Goal: Information Seeking & Learning: Learn about a topic

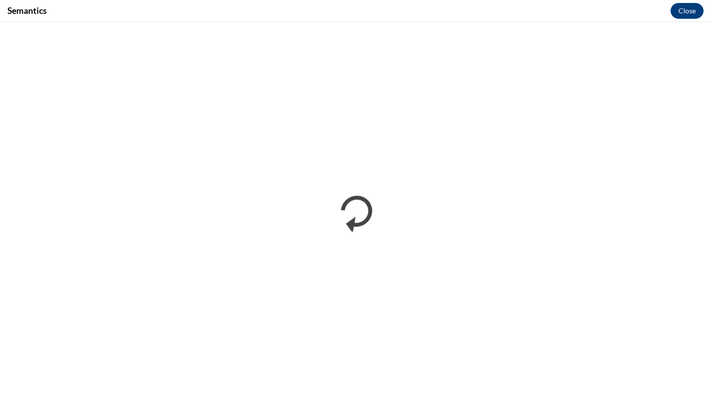
scroll to position [728, 0]
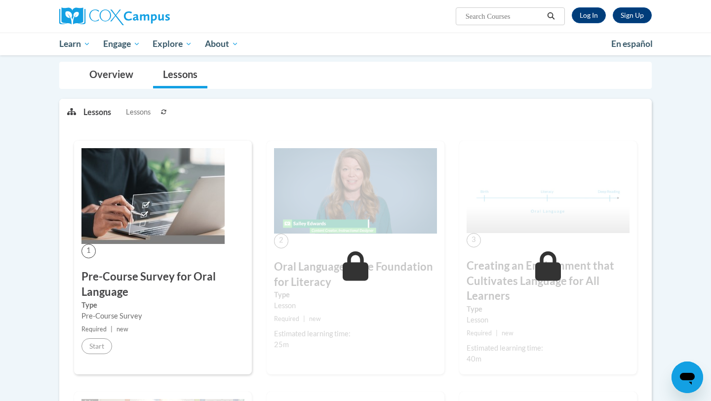
scroll to position [170, 0]
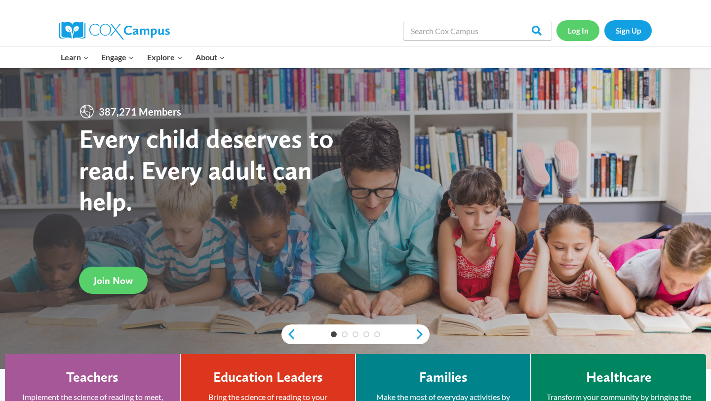
click at [576, 30] on link "Log In" at bounding box center [578, 30] width 43 height 20
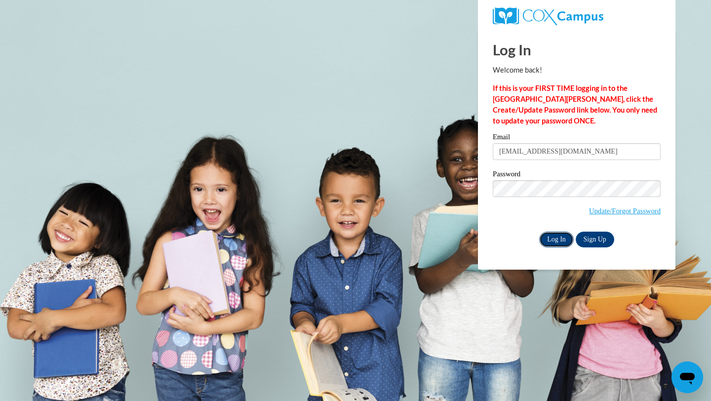
click at [545, 233] on input "Log In" at bounding box center [556, 240] width 35 height 16
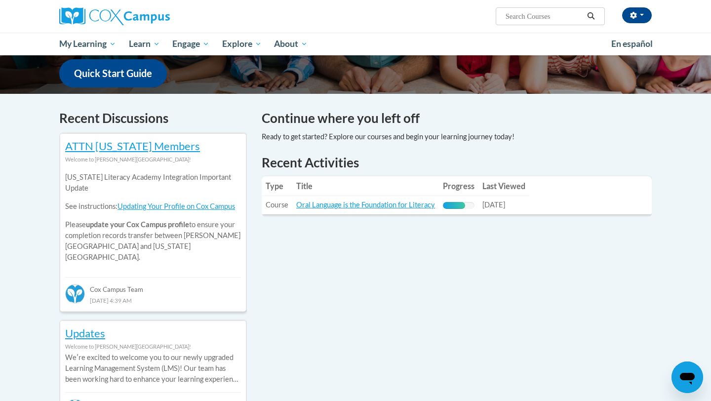
scroll to position [254, 0]
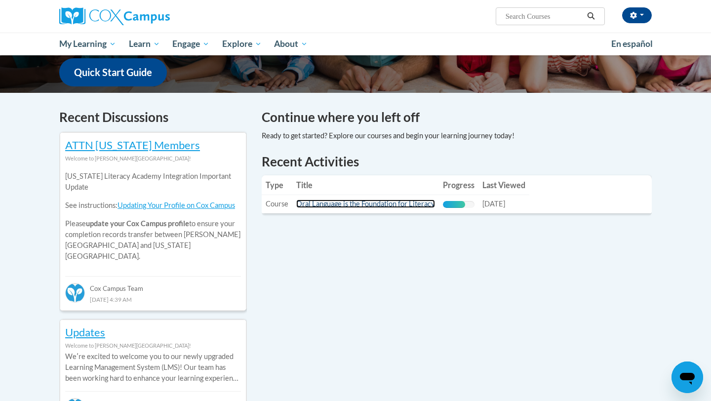
click at [384, 202] on link "Oral Language is the Foundation for Literacy" at bounding box center [365, 203] width 139 height 8
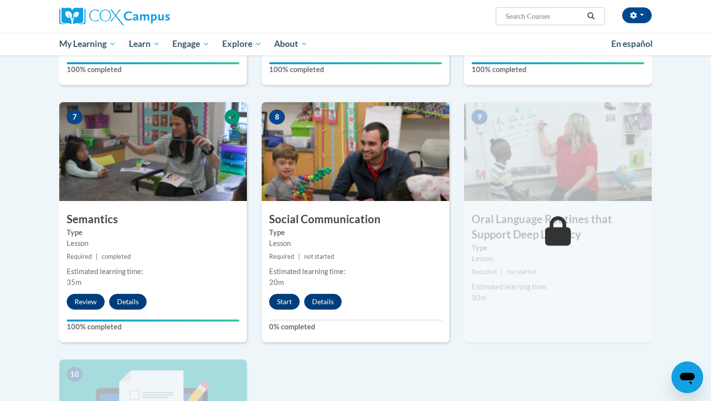
scroll to position [698, 0]
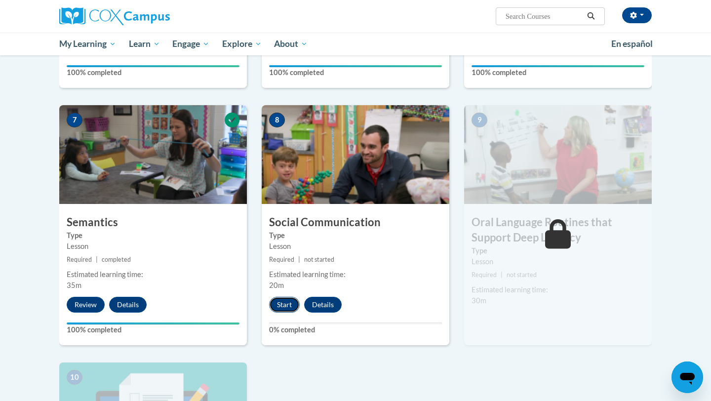
click at [292, 302] on button "Start" at bounding box center [284, 305] width 31 height 16
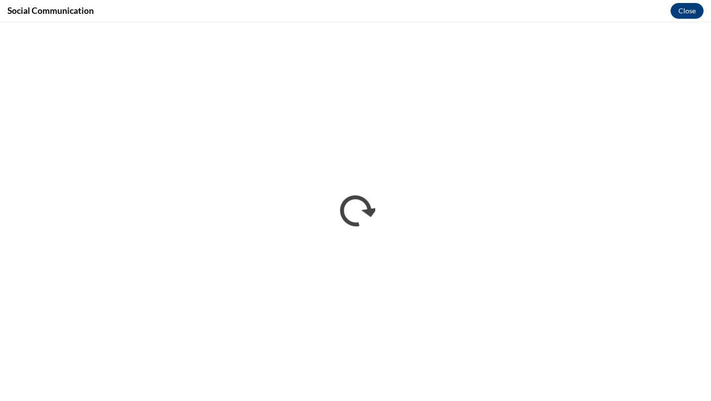
scroll to position [0, 0]
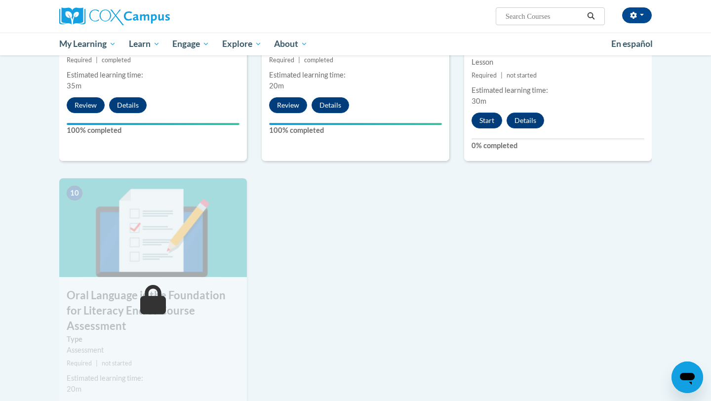
scroll to position [912, 0]
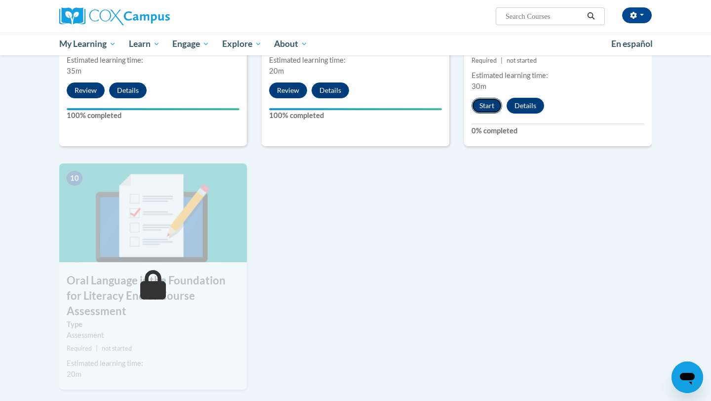
click at [482, 102] on button "Start" at bounding box center [487, 106] width 31 height 16
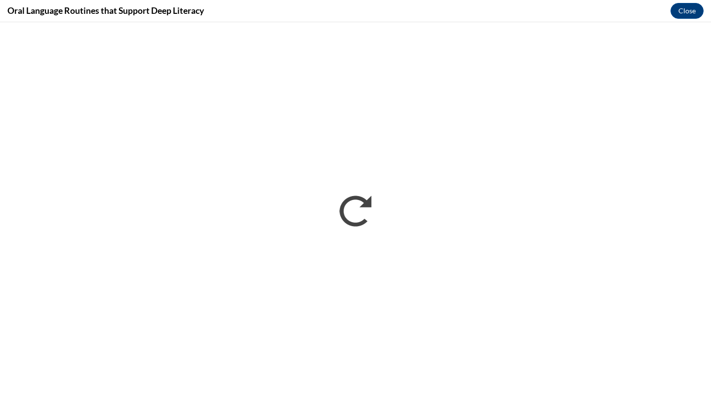
scroll to position [0, 0]
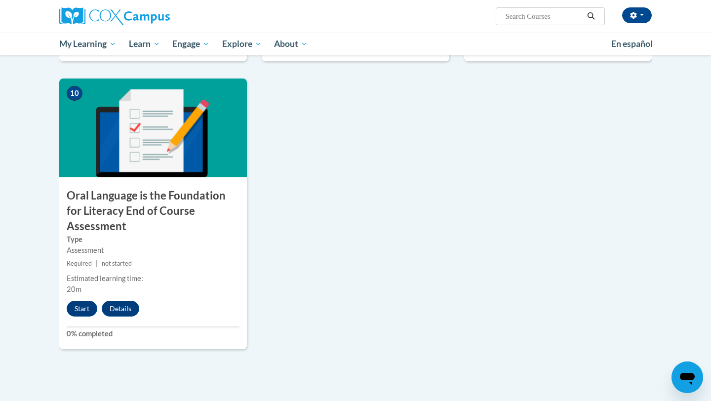
scroll to position [1015, 0]
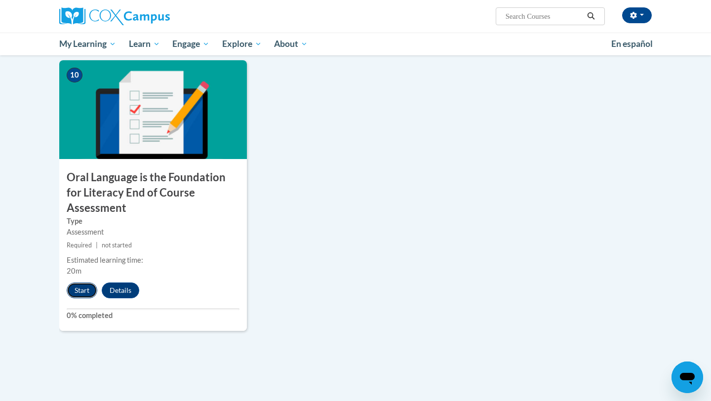
click at [84, 282] on button "Start" at bounding box center [82, 290] width 31 height 16
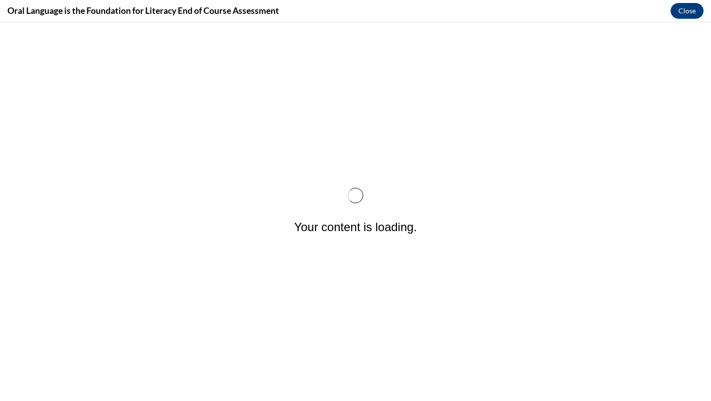
scroll to position [0, 0]
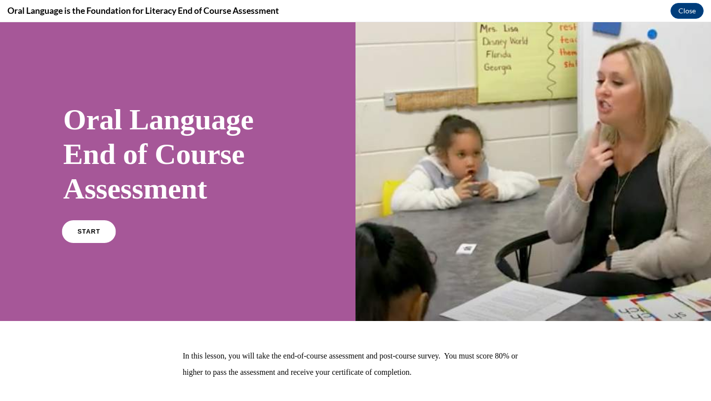
click at [94, 239] on link "START" at bounding box center [89, 231] width 54 height 23
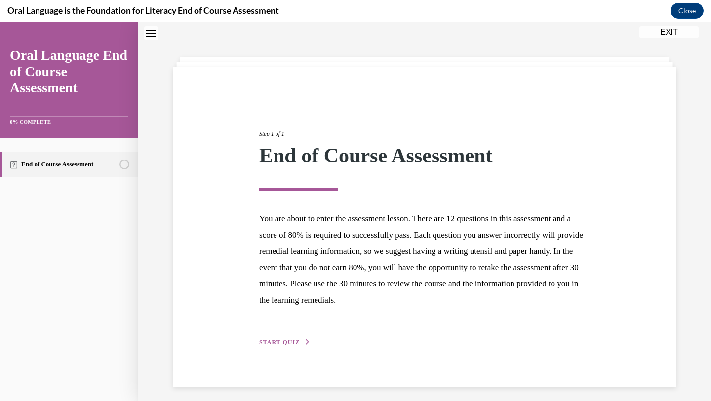
scroll to position [36, 0]
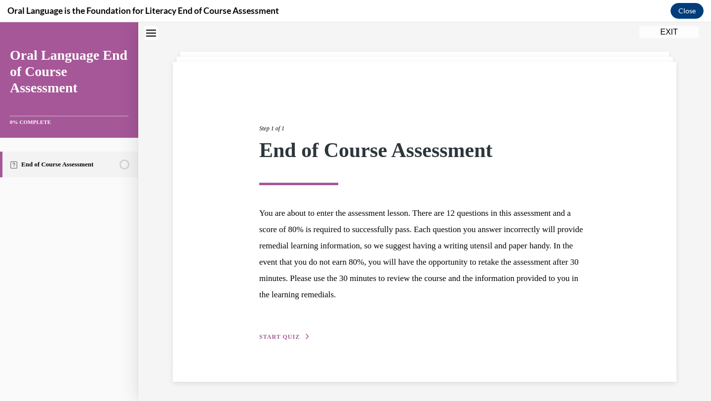
click at [300, 335] on button "START QUIZ" at bounding box center [284, 336] width 51 height 9
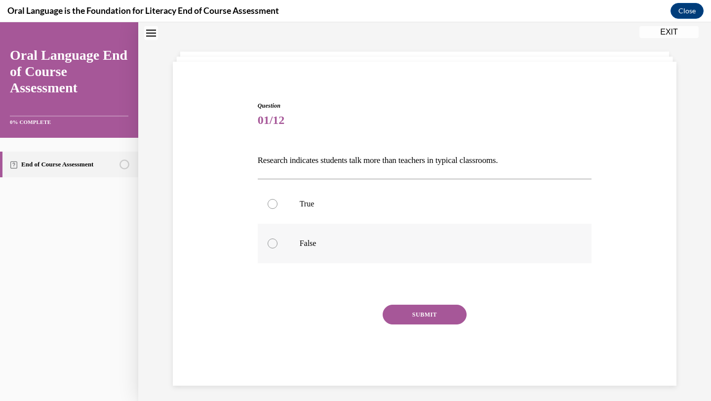
click at [319, 240] on p "False" at bounding box center [434, 244] width 268 height 10
click at [278, 240] on input "False" at bounding box center [273, 244] width 10 height 10
radio input "true"
click at [403, 313] on button "SUBMIT" at bounding box center [425, 315] width 84 height 20
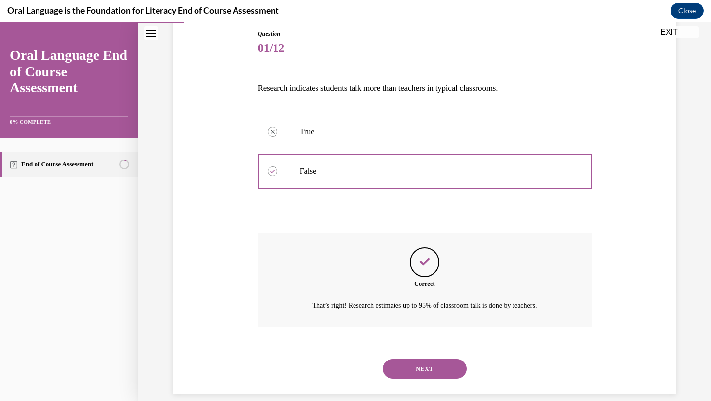
scroll to position [120, 0]
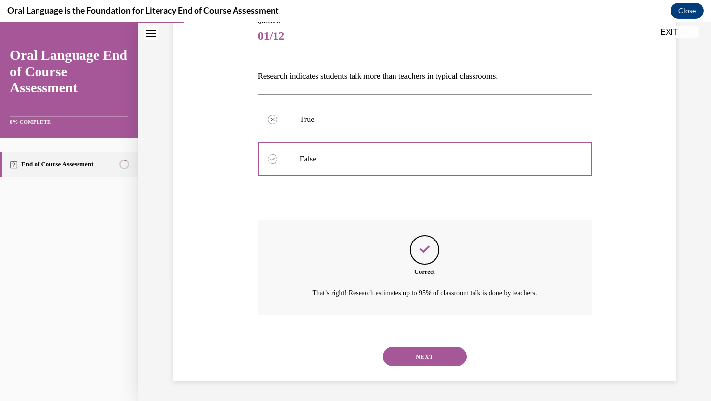
click at [414, 358] on button "NEXT" at bounding box center [425, 357] width 84 height 20
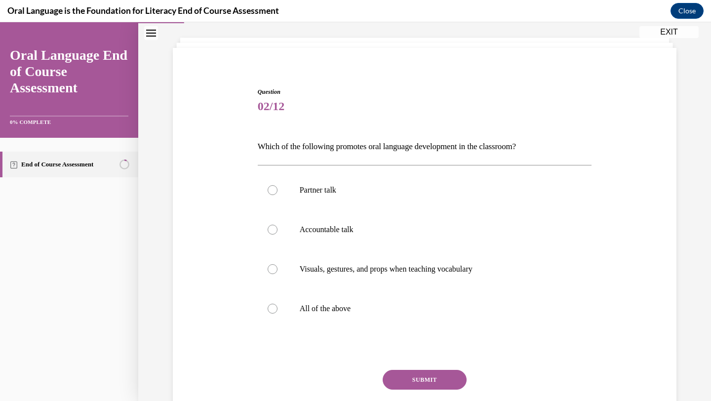
scroll to position [50, 0]
click at [358, 313] on label "All of the above" at bounding box center [425, 308] width 334 height 40
click at [278, 313] on input "All of the above" at bounding box center [273, 308] width 10 height 10
radio input "true"
click at [419, 373] on button "SUBMIT" at bounding box center [425, 379] width 84 height 20
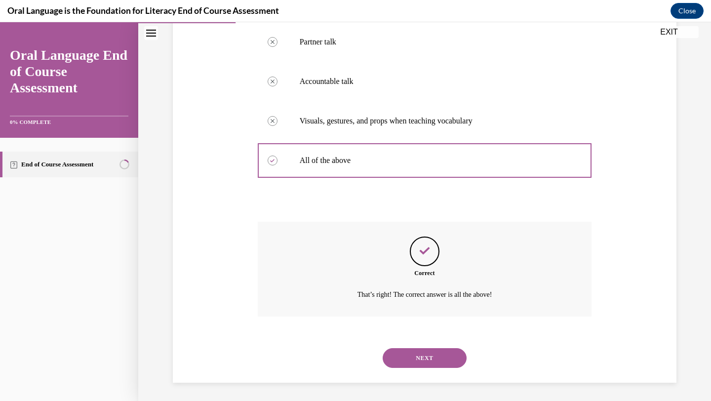
scroll to position [199, 0]
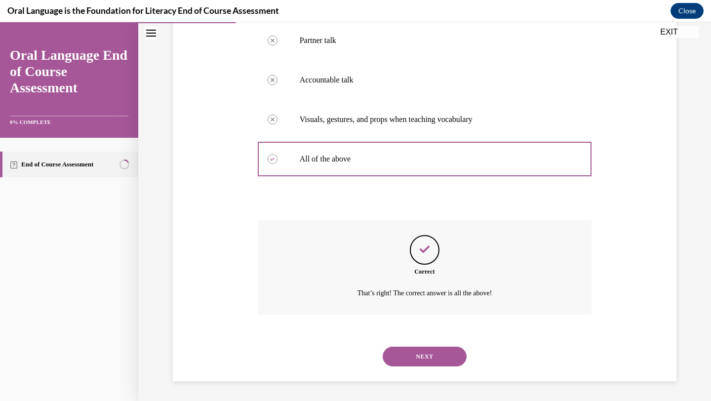
click at [425, 358] on button "NEXT" at bounding box center [425, 357] width 84 height 20
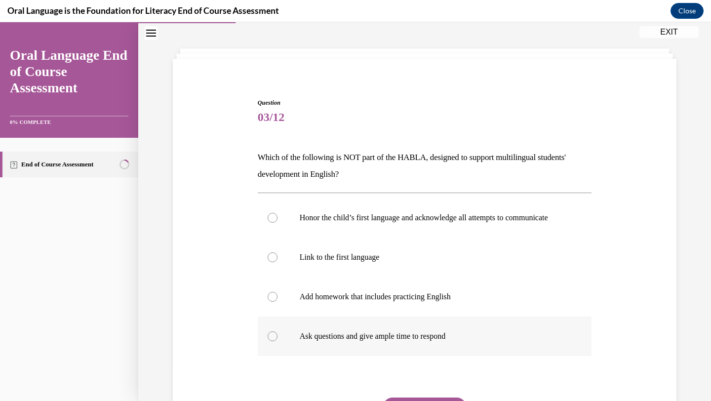
scroll to position [57, 0]
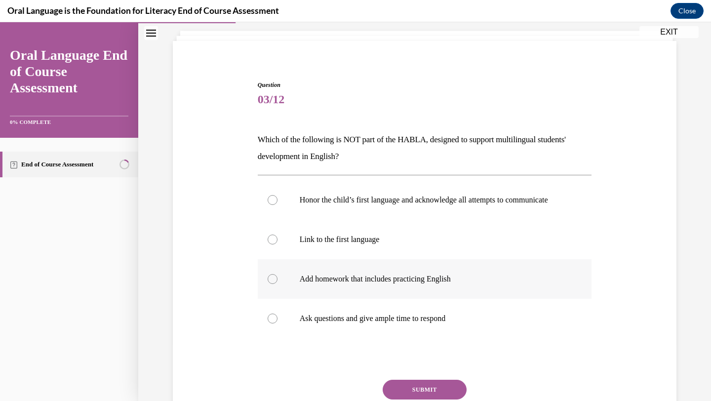
click at [423, 284] on p "Add homework that includes practicing English" at bounding box center [434, 279] width 268 height 10
click at [278, 284] on input "Add homework that includes practicing English" at bounding box center [273, 279] width 10 height 10
radio input "true"
click at [433, 396] on button "SUBMIT" at bounding box center [425, 390] width 84 height 20
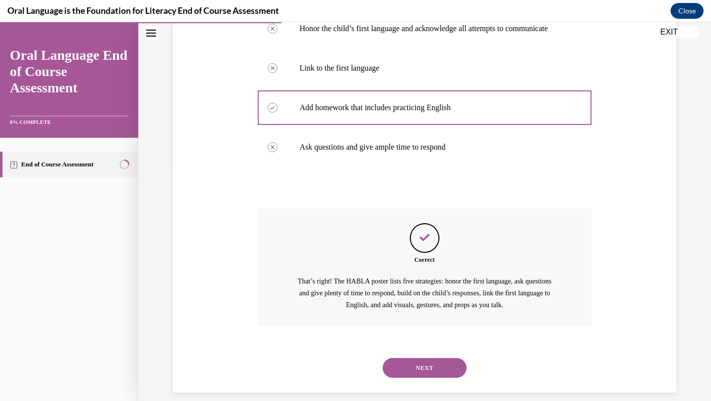
scroll to position [249, 0]
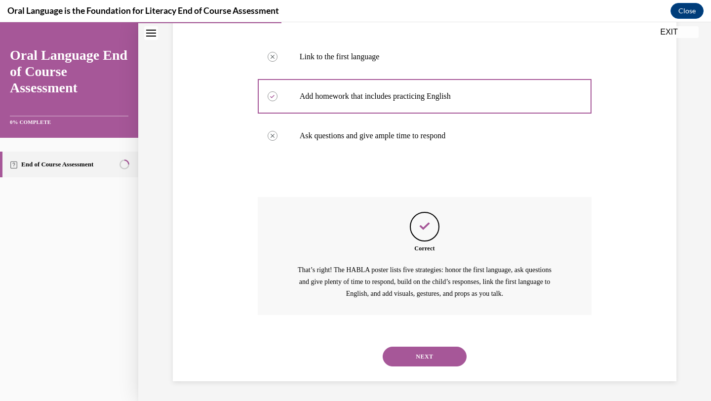
click at [417, 361] on button "NEXT" at bounding box center [425, 357] width 84 height 20
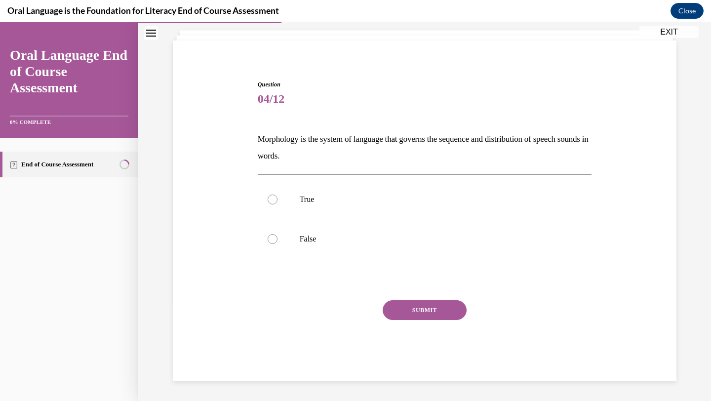
scroll to position [57, 0]
click at [314, 243] on p "False" at bounding box center [434, 239] width 268 height 10
click at [278, 243] on input "False" at bounding box center [273, 239] width 10 height 10
radio input "true"
click at [445, 306] on button "SUBMIT" at bounding box center [425, 310] width 84 height 20
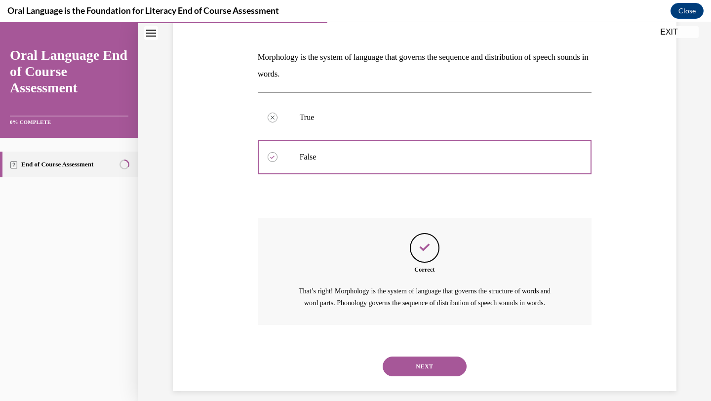
scroll to position [160, 0]
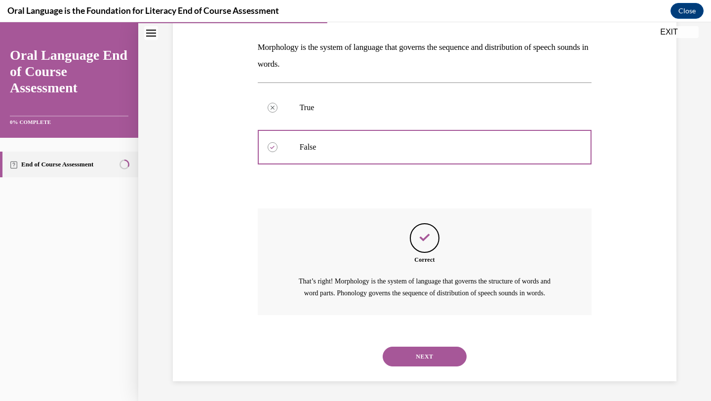
click at [434, 354] on button "NEXT" at bounding box center [425, 357] width 84 height 20
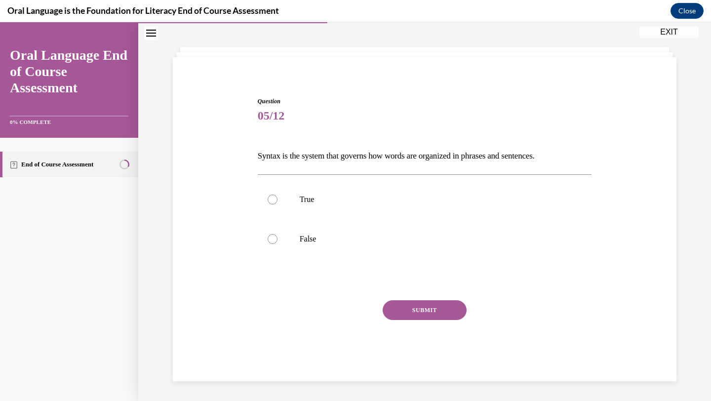
scroll to position [40, 0]
click at [410, 206] on label "True" at bounding box center [425, 200] width 334 height 40
click at [278, 204] on input "True" at bounding box center [273, 200] width 10 height 10
radio input "true"
click at [427, 302] on button "SUBMIT" at bounding box center [425, 310] width 84 height 20
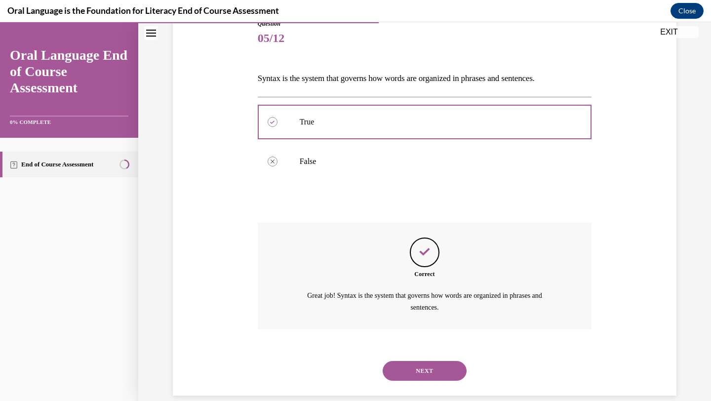
scroll to position [132, 0]
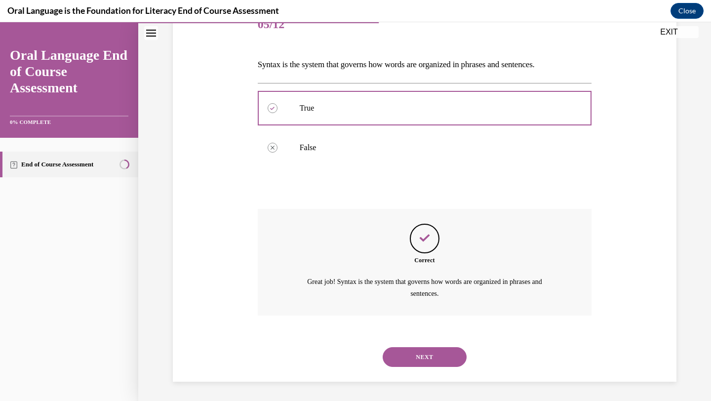
click at [427, 349] on button "NEXT" at bounding box center [425, 357] width 84 height 20
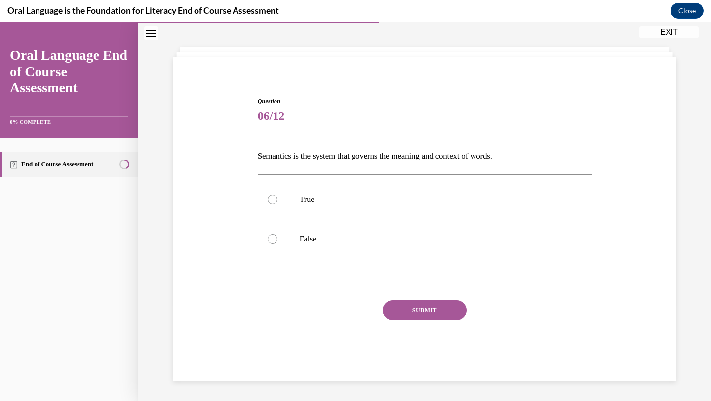
scroll to position [40, 0]
click at [410, 205] on label "True" at bounding box center [425, 200] width 334 height 40
click at [278, 204] on input "True" at bounding box center [273, 200] width 10 height 10
radio input "true"
click at [427, 301] on button "SUBMIT" at bounding box center [425, 310] width 84 height 20
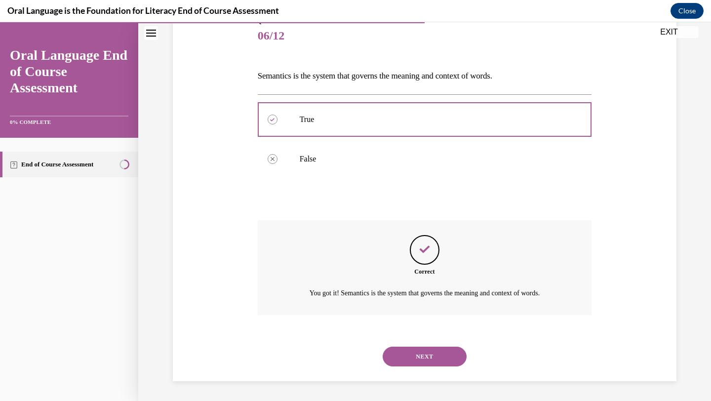
click at [427, 350] on button "NEXT" at bounding box center [425, 357] width 84 height 20
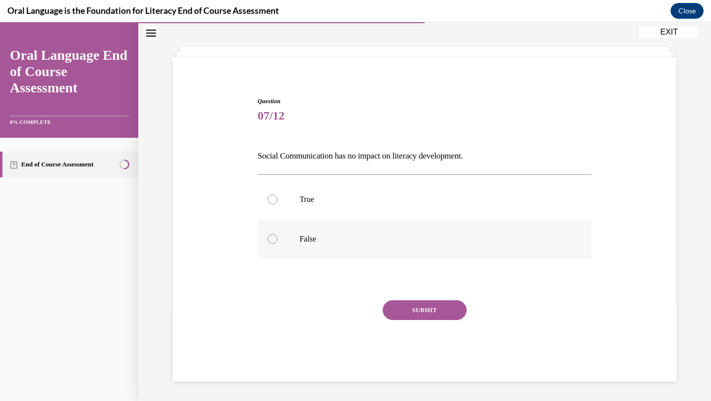
click at [333, 231] on label "False" at bounding box center [425, 239] width 334 height 40
click at [278, 234] on input "False" at bounding box center [273, 239] width 10 height 10
radio input "true"
click at [418, 302] on button "SUBMIT" at bounding box center [425, 310] width 84 height 20
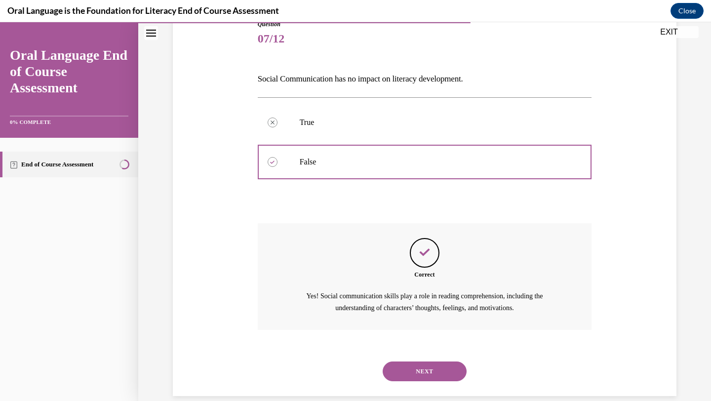
scroll to position [132, 0]
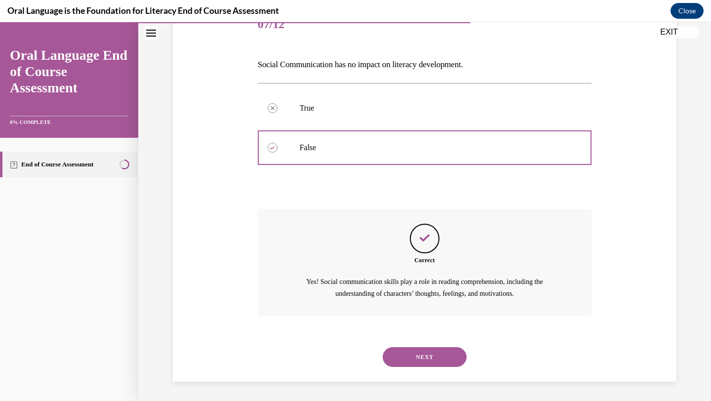
click at [416, 348] on button "NEXT" at bounding box center [425, 357] width 84 height 20
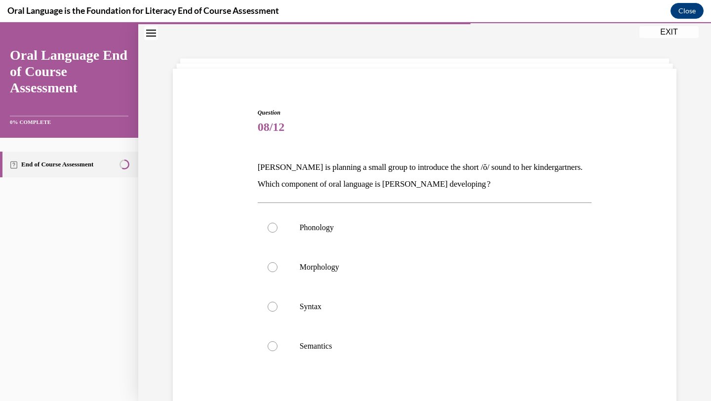
scroll to position [39, 0]
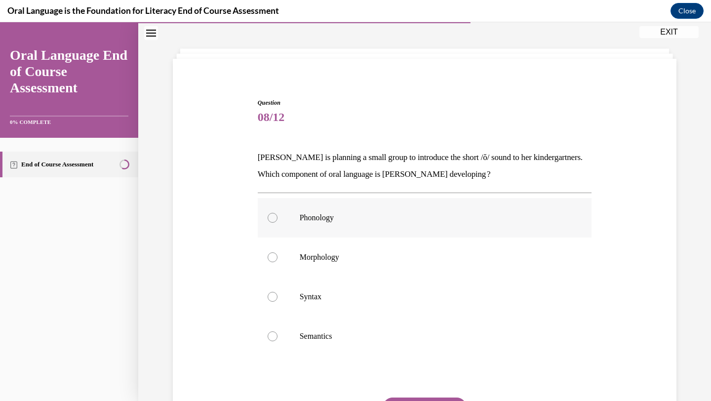
click at [409, 229] on label "Phonology" at bounding box center [425, 218] width 334 height 40
click at [278, 223] on input "Phonology" at bounding box center [273, 218] width 10 height 10
radio input "true"
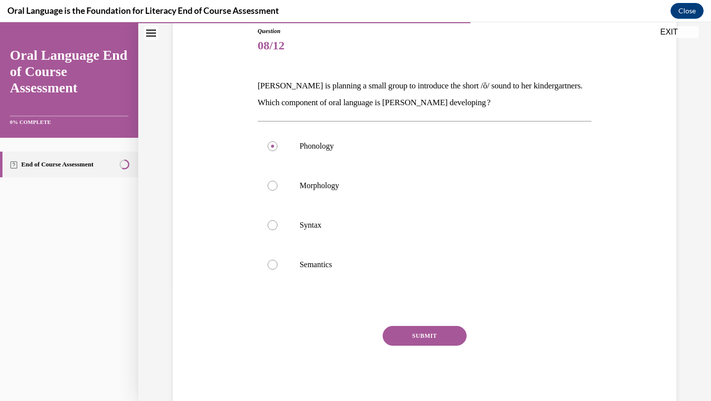
click at [428, 329] on button "SUBMIT" at bounding box center [425, 336] width 84 height 20
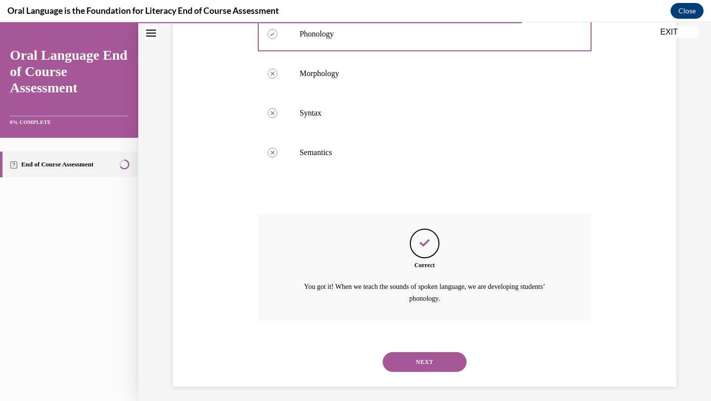
scroll to position [228, 0]
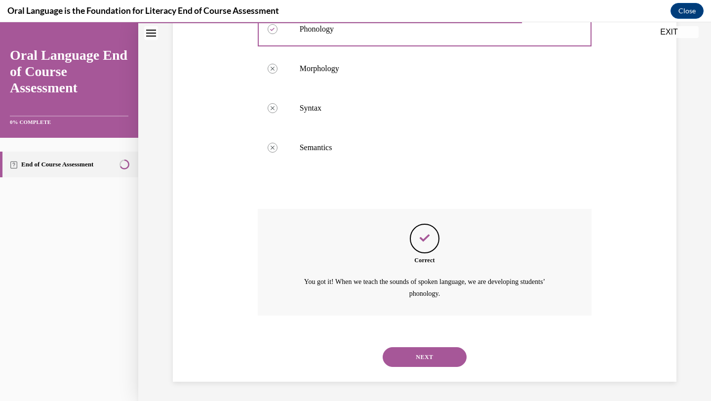
click at [433, 359] on button "NEXT" at bounding box center [425, 357] width 84 height 20
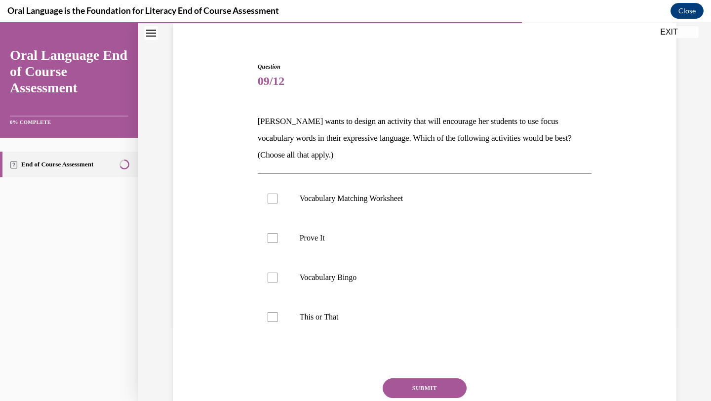
scroll to position [80, 0]
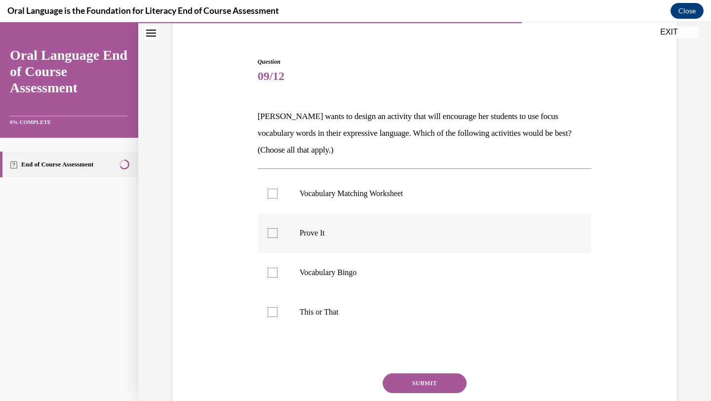
click at [439, 231] on p "Prove It" at bounding box center [434, 233] width 268 height 10
click at [278, 231] on input "Prove It" at bounding box center [273, 233] width 10 height 10
checkbox input "true"
click at [430, 307] on label "This or That" at bounding box center [425, 312] width 334 height 40
click at [278, 307] on input "This or That" at bounding box center [273, 312] width 10 height 10
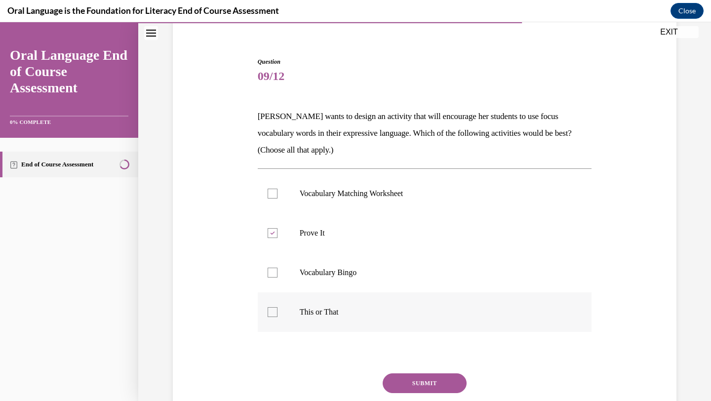
checkbox input "true"
click at [429, 376] on button "SUBMIT" at bounding box center [425, 383] width 84 height 20
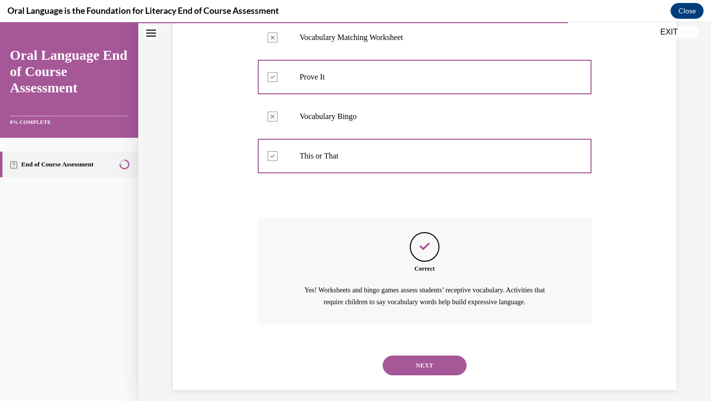
scroll to position [244, 0]
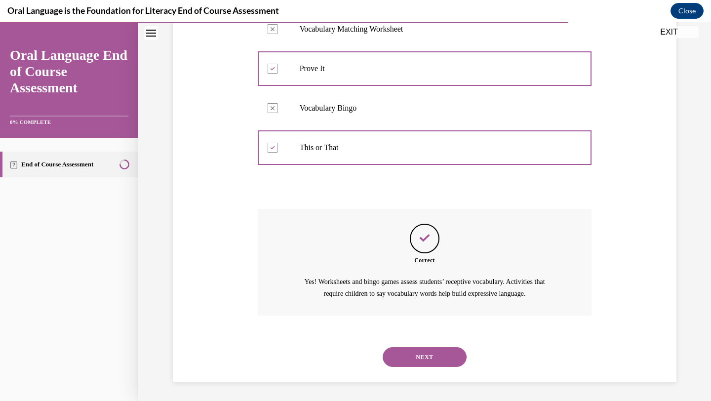
click at [426, 400] on div "Question 09/12 Mrs. Butler wants to design an activity that will encourage her …" at bounding box center [424, 105] width 573 height 593
click at [417, 368] on div "NEXT" at bounding box center [425, 357] width 334 height 40
click at [417, 360] on button "NEXT" at bounding box center [425, 357] width 84 height 20
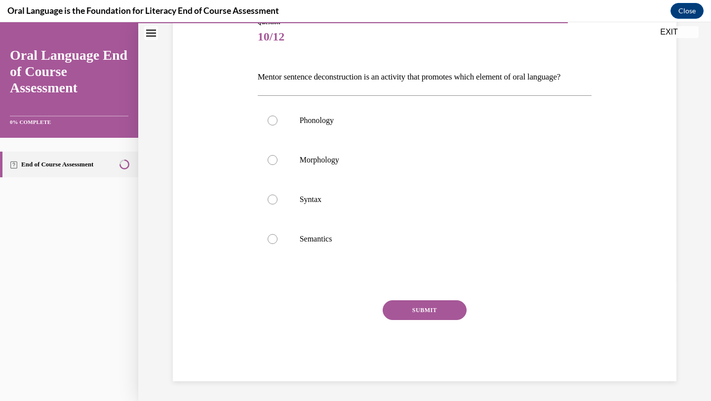
scroll to position [110, 0]
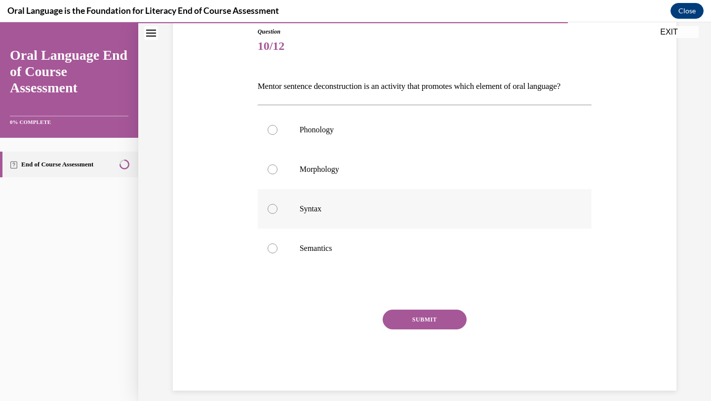
click at [322, 214] on p "Syntax" at bounding box center [434, 209] width 268 height 10
click at [278, 214] on input "Syntax" at bounding box center [273, 209] width 10 height 10
radio input "true"
click at [417, 329] on button "SUBMIT" at bounding box center [425, 320] width 84 height 20
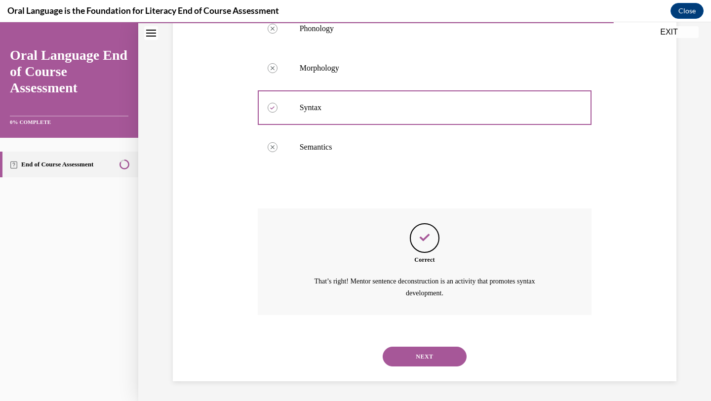
scroll to position [228, 0]
click at [418, 376] on div "SUBMIT NEXT" at bounding box center [425, 355] width 334 height 51
click at [418, 371] on div "NEXT" at bounding box center [425, 357] width 334 height 40
click at [416, 350] on button "NEXT" at bounding box center [425, 357] width 84 height 20
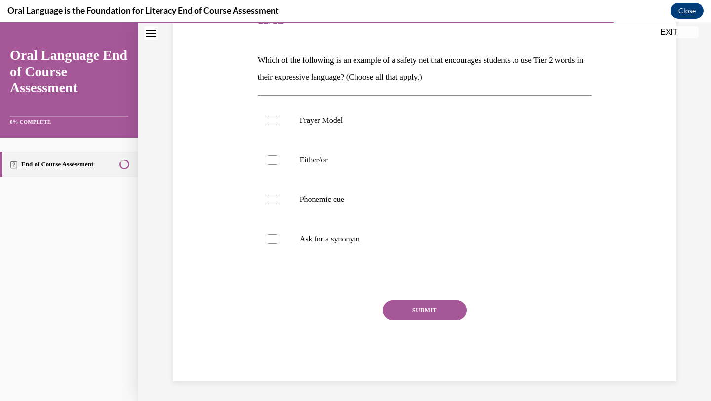
scroll to position [110, 0]
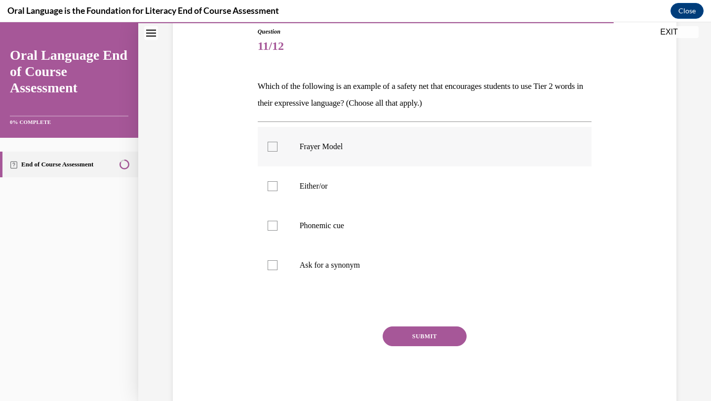
click at [357, 152] on label "Frayer Model" at bounding box center [425, 147] width 334 height 40
click at [278, 152] on input "Frayer Model" at bounding box center [273, 147] width 10 height 10
checkbox input "true"
click at [348, 253] on label "Ask for a synonym" at bounding box center [425, 265] width 334 height 40
click at [278, 260] on input "Ask for a synonym" at bounding box center [273, 265] width 10 height 10
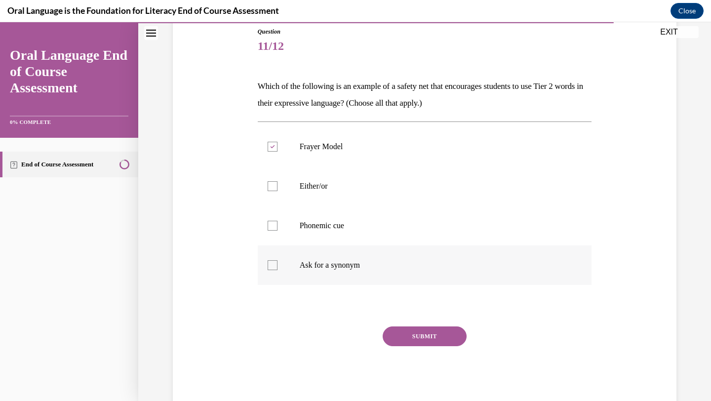
checkbox input "true"
click at [403, 328] on button "SUBMIT" at bounding box center [425, 336] width 84 height 20
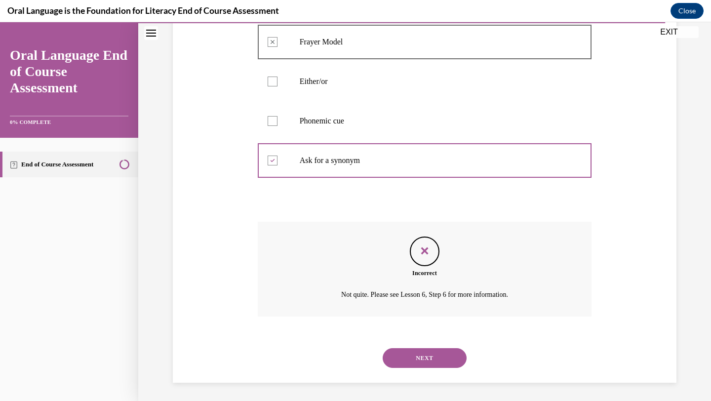
scroll to position [216, 0]
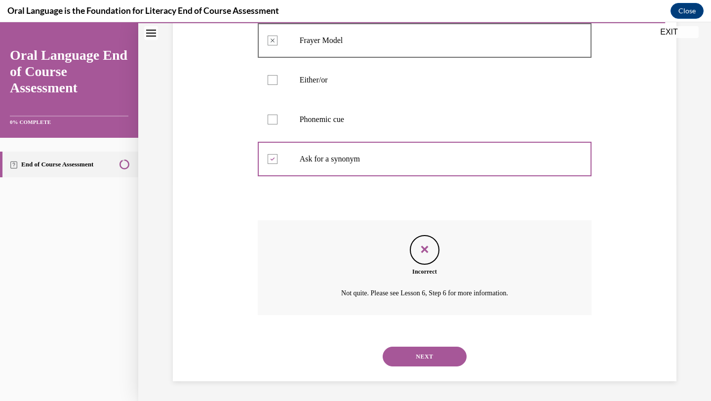
click at [428, 358] on button "NEXT" at bounding box center [425, 357] width 84 height 20
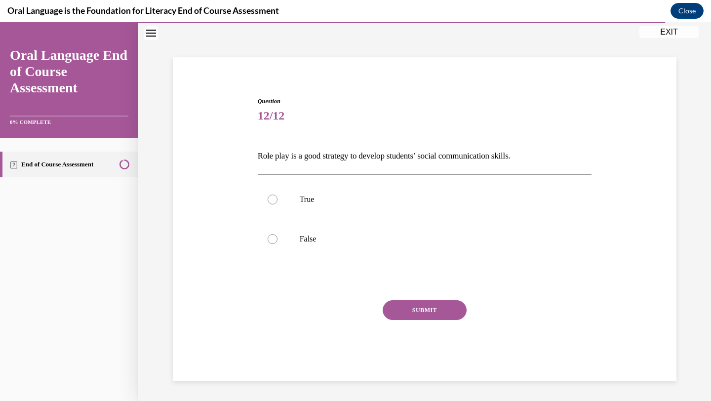
scroll to position [40, 0]
click at [374, 190] on label "True" at bounding box center [425, 200] width 334 height 40
click at [278, 195] on input "True" at bounding box center [273, 200] width 10 height 10
radio input "true"
click at [420, 315] on button "SUBMIT" at bounding box center [425, 310] width 84 height 20
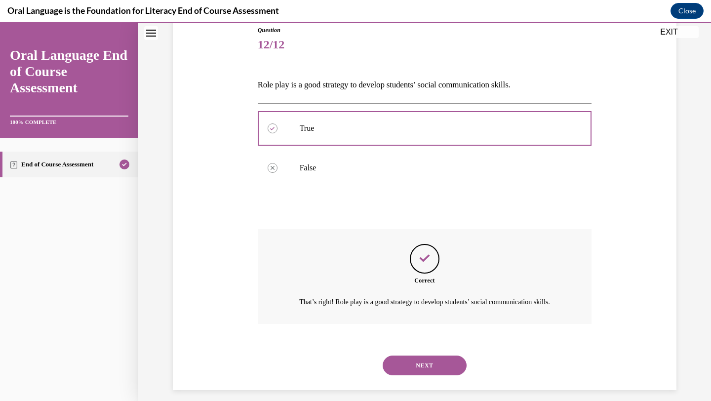
scroll to position [132, 0]
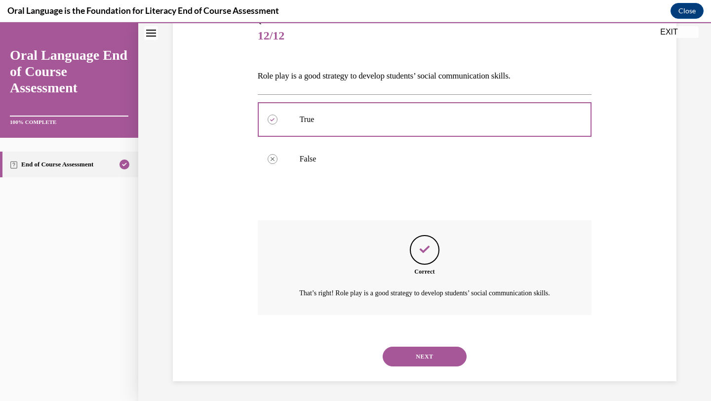
click at [419, 351] on button "NEXT" at bounding box center [425, 357] width 84 height 20
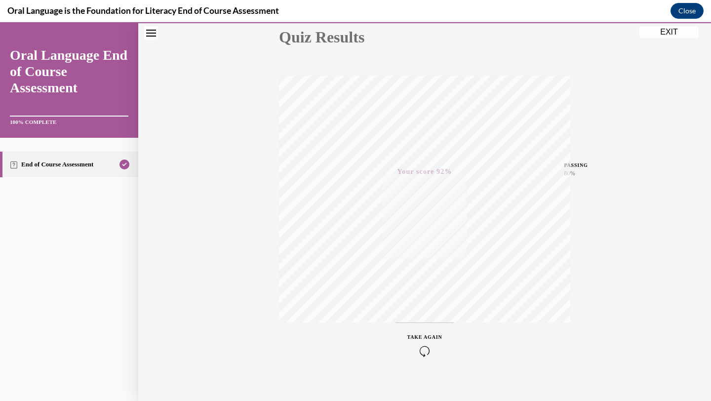
scroll to position [127, 0]
click at [666, 30] on button "EXIT" at bounding box center [668, 32] width 59 height 12
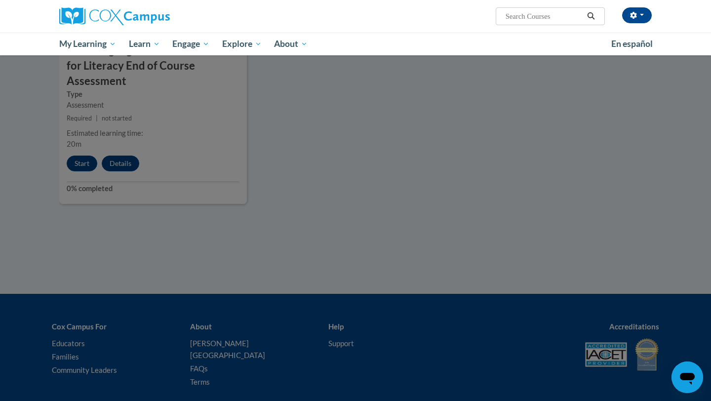
scroll to position [1182, 0]
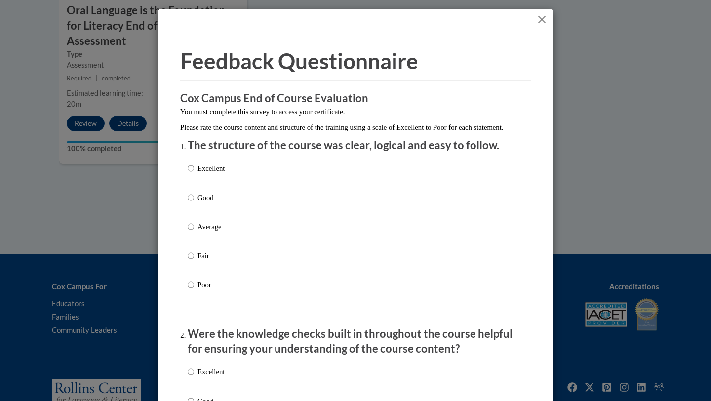
click at [228, 173] on div "Excellent Good Average Fair Poor" at bounding box center [356, 238] width 336 height 161
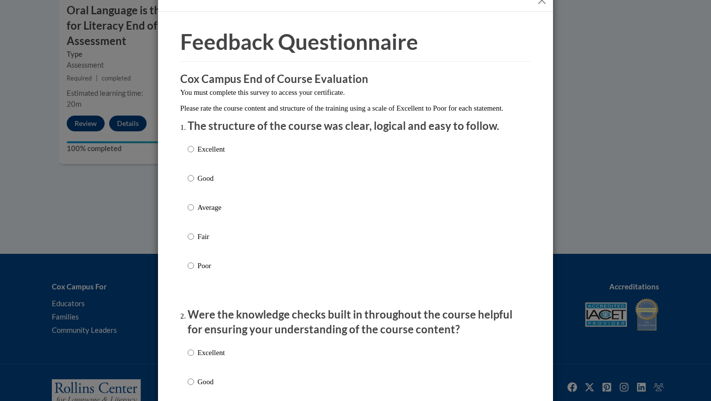
scroll to position [21, 0]
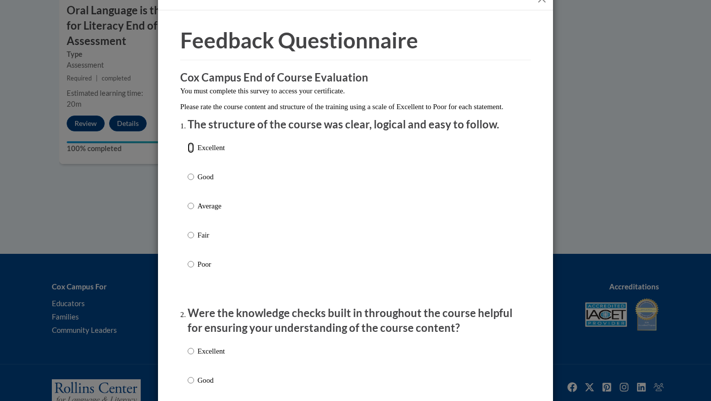
click at [194, 153] on input "Excellent" at bounding box center [191, 147] width 6 height 11
radio input "true"
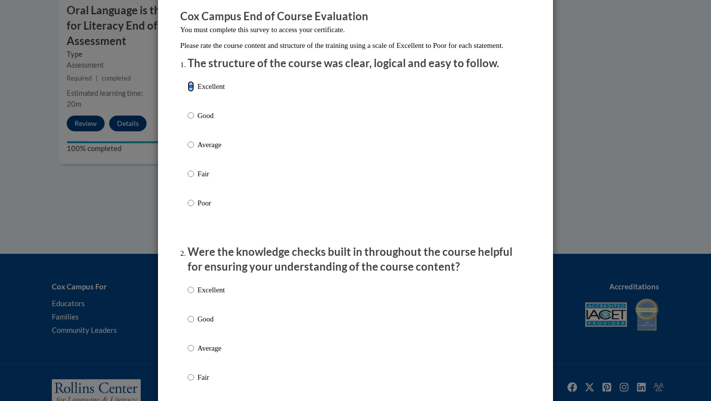
scroll to position [130, 0]
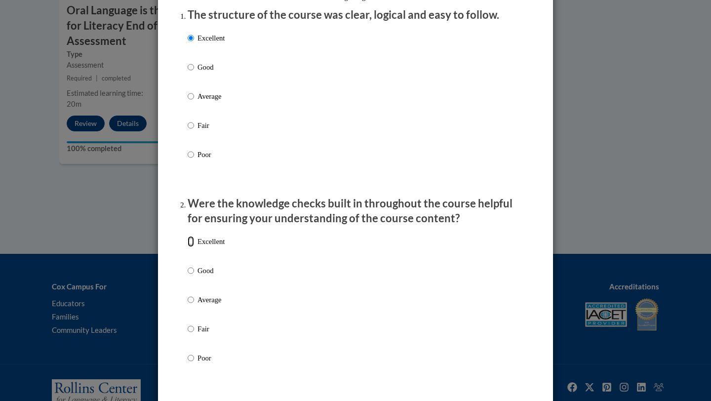
click at [192, 247] on input "Excellent" at bounding box center [191, 241] width 6 height 11
radio input "true"
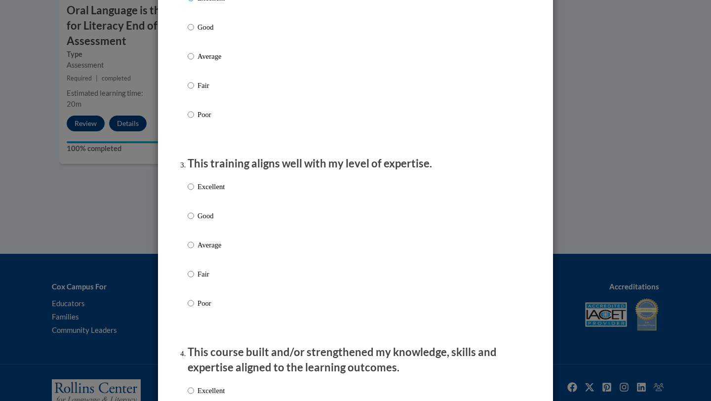
click at [195, 195] on label "Excellent" at bounding box center [206, 194] width 37 height 27
click at [194, 192] on input "Excellent" at bounding box center [191, 186] width 6 height 11
radio input "true"
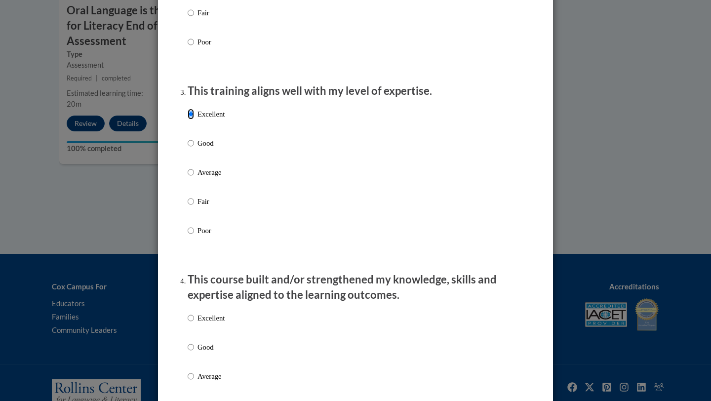
scroll to position [490, 0]
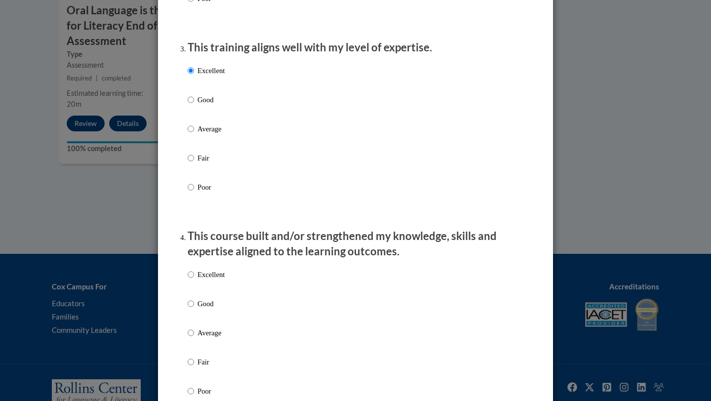
click at [193, 292] on label "Excellent" at bounding box center [206, 282] width 37 height 27
click at [193, 280] on input "Excellent" at bounding box center [191, 274] width 6 height 11
radio input "true"
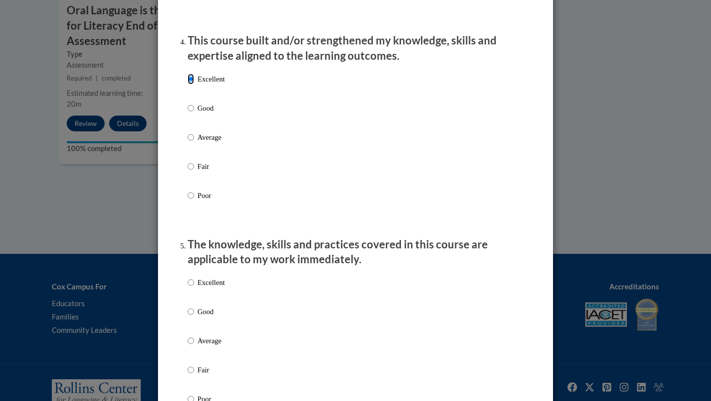
scroll to position [720, 0]
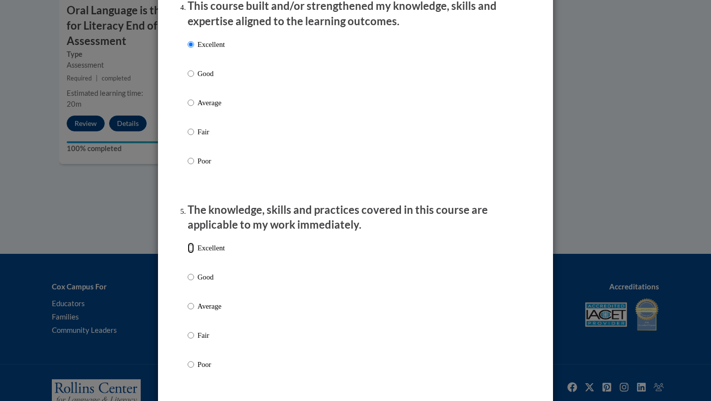
click at [191, 253] on input "Excellent" at bounding box center [191, 247] width 6 height 11
radio input "true"
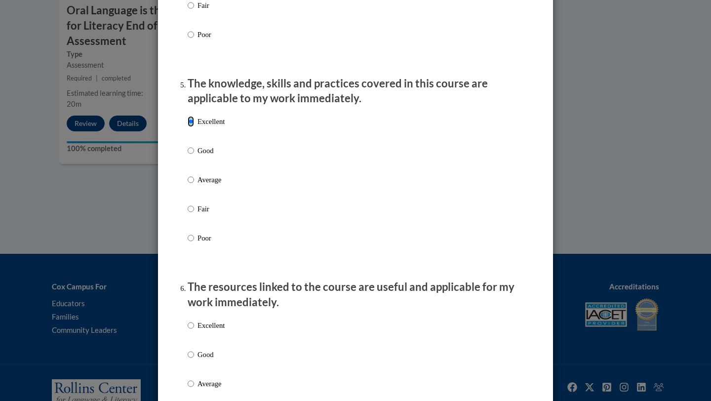
scroll to position [851, 0]
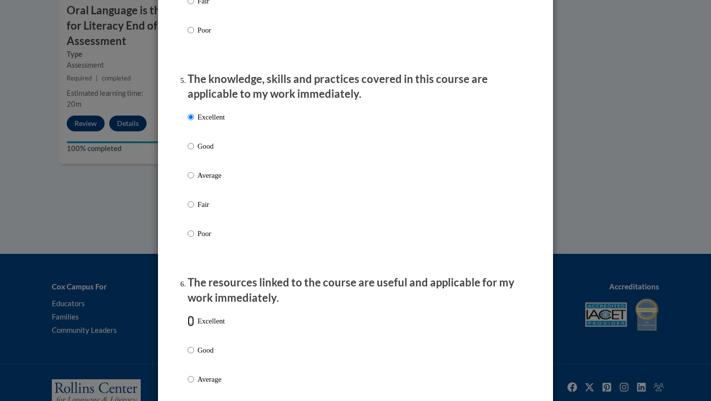
click at [191, 326] on input "Excellent" at bounding box center [191, 321] width 6 height 11
radio input "true"
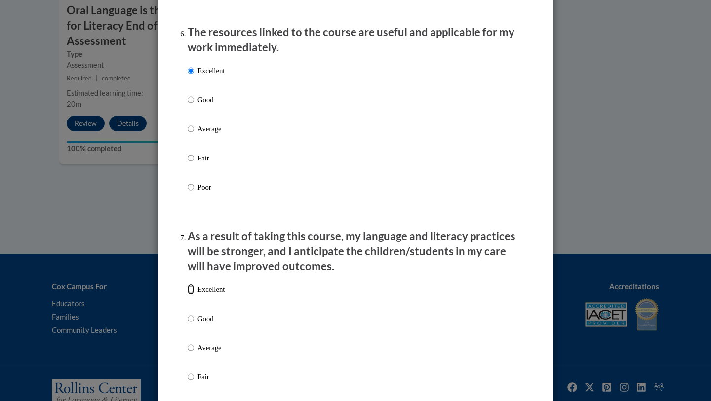
click at [193, 295] on input "Excellent" at bounding box center [191, 289] width 6 height 11
radio input "true"
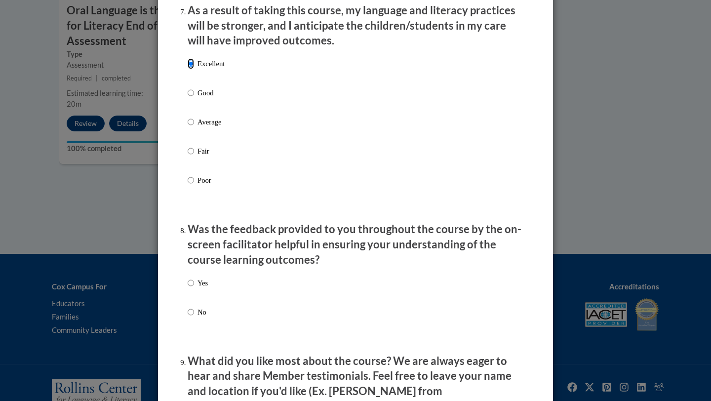
scroll to position [1327, 0]
click at [193, 288] on input "Yes" at bounding box center [191, 282] width 6 height 11
radio input "true"
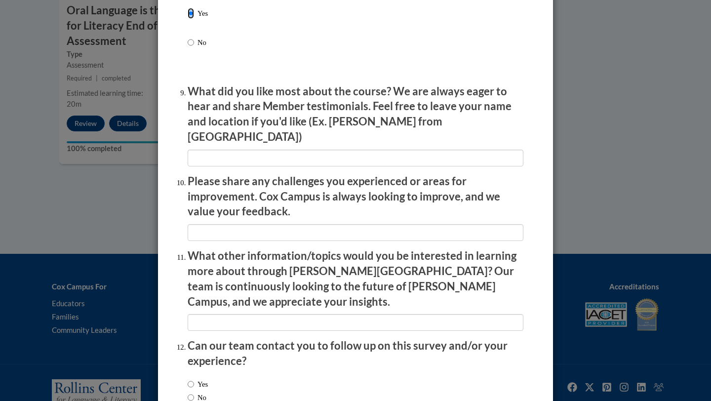
scroll to position [1653, 0]
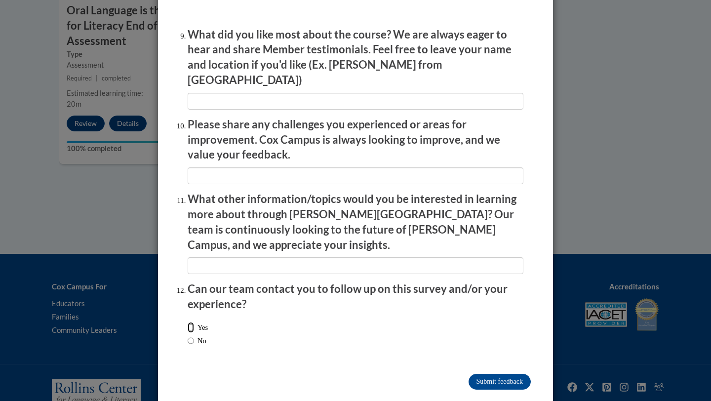
click at [191, 322] on input "Yes" at bounding box center [191, 327] width 6 height 11
radio input "true"
click at [480, 374] on input "Submit feedback" at bounding box center [500, 382] width 62 height 16
